Goal: Task Accomplishment & Management: Manage account settings

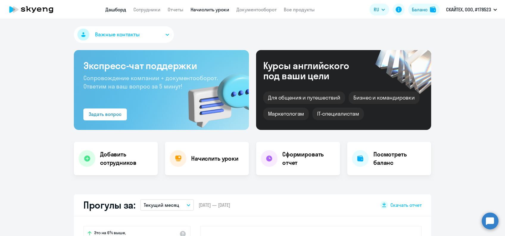
click at [218, 11] on link "Начислить уроки" at bounding box center [210, 10] width 39 height 6
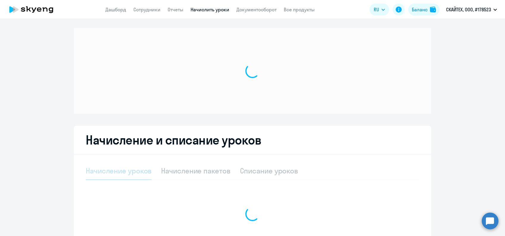
select select "10"
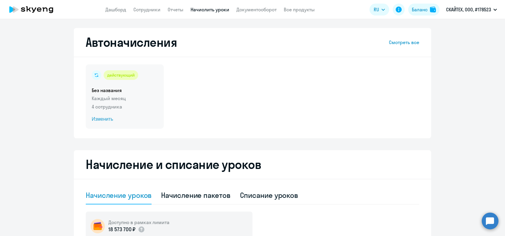
click at [96, 121] on span "Изменить" at bounding box center [125, 119] width 66 height 7
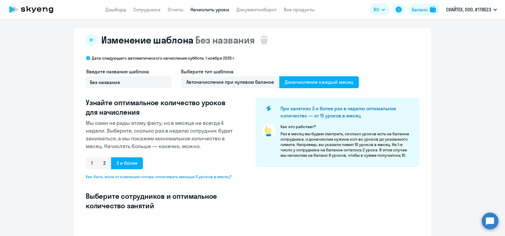
select select "10"
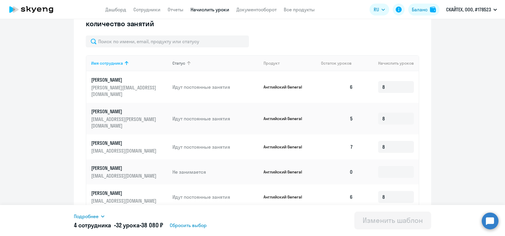
scroll to position [192, 0]
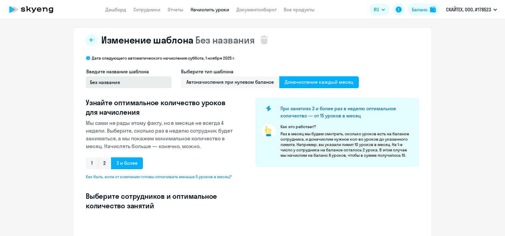
select select "10"
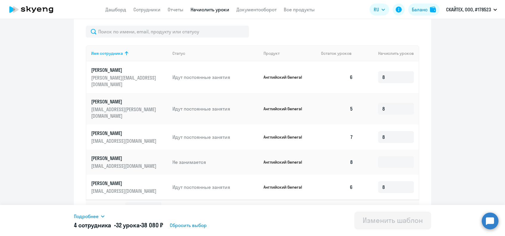
scroll to position [192, 0]
click at [398, 155] on input at bounding box center [396, 161] width 36 height 12
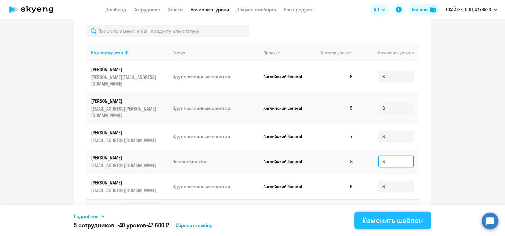
type input "8"
click at [381, 217] on div "Изменить шаблон" at bounding box center [393, 220] width 60 height 10
